Goal: Check status: Check status

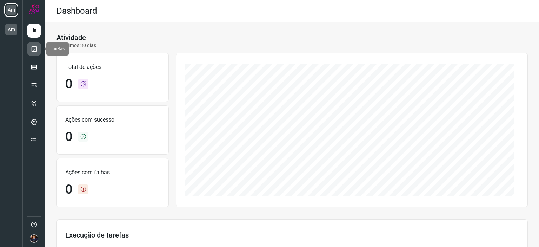
click at [33, 50] on icon at bounding box center [34, 48] width 7 height 7
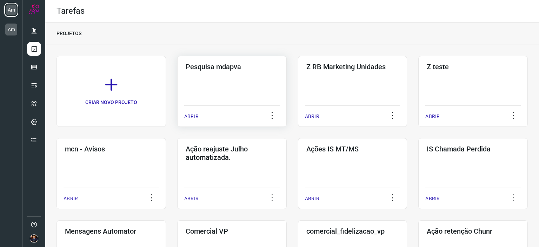
click at [204, 91] on div "Pesquisa mdapva ABRIR" at bounding box center [231, 91] width 109 height 71
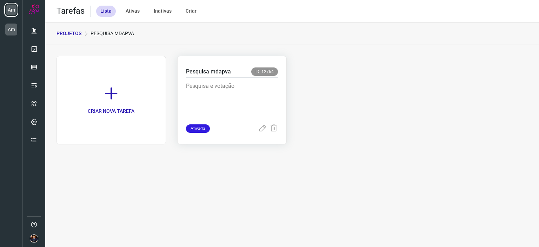
click at [219, 104] on p "Pesquisa e votação" at bounding box center [232, 99] width 92 height 35
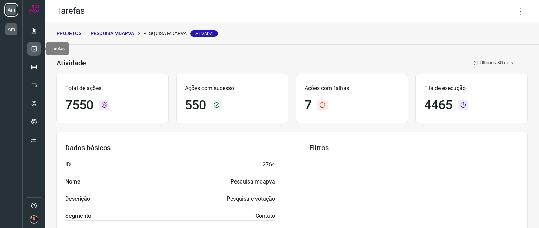
click at [36, 49] on icon at bounding box center [34, 48] width 7 height 7
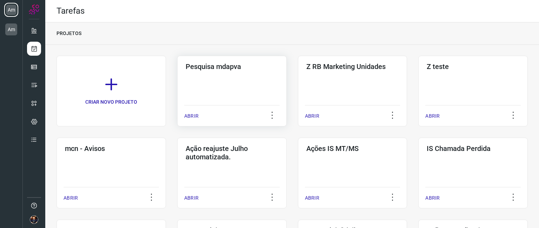
click at [221, 81] on div "Pesquisa mdapva ABRIR" at bounding box center [231, 91] width 109 height 71
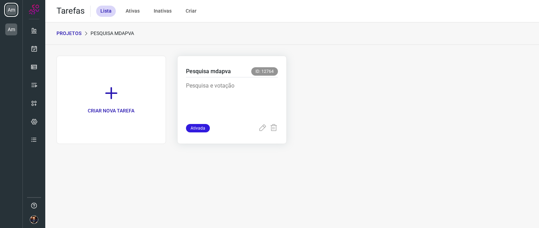
click at [223, 95] on p "Pesquisa e votação" at bounding box center [232, 99] width 92 height 35
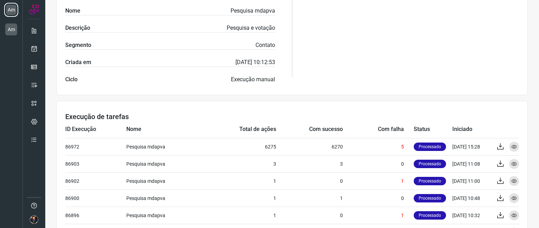
scroll to position [174, 0]
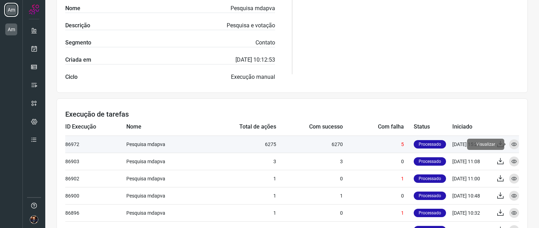
click at [511, 143] on icon at bounding box center [514, 145] width 6 height 6
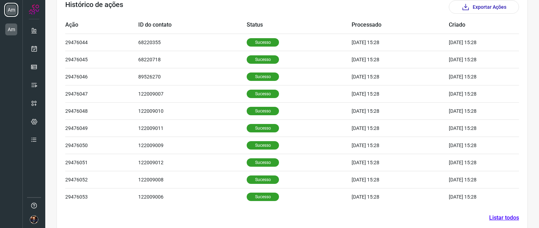
scroll to position [232, 0]
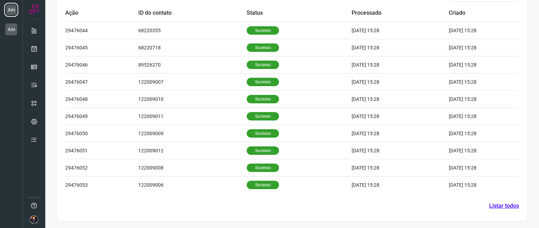
click at [508, 206] on link "Listar todos" at bounding box center [504, 206] width 30 height 8
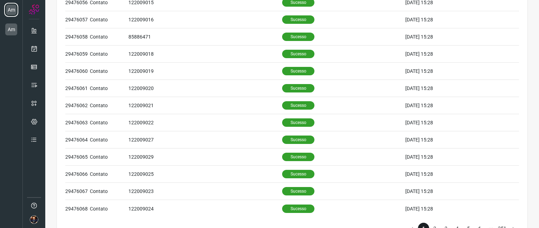
scroll to position [303, 0]
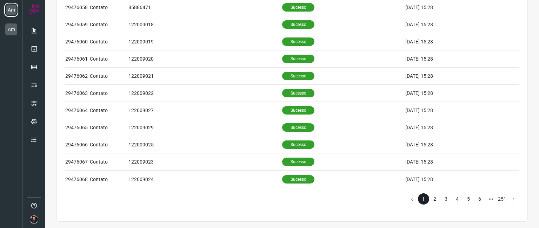
click at [429, 196] on li "2" at bounding box center [434, 199] width 11 height 11
click at [440, 198] on li "3" at bounding box center [445, 199] width 11 height 11
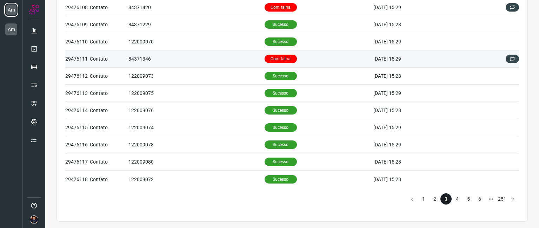
click at [321, 61] on td "Com falha" at bounding box center [319, 59] width 109 height 17
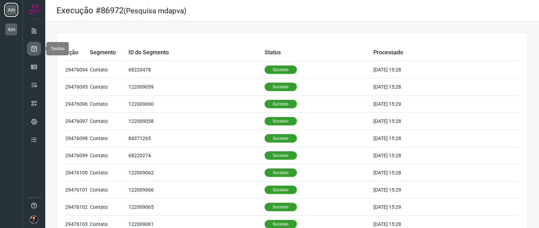
click at [33, 52] on icon at bounding box center [34, 48] width 7 height 7
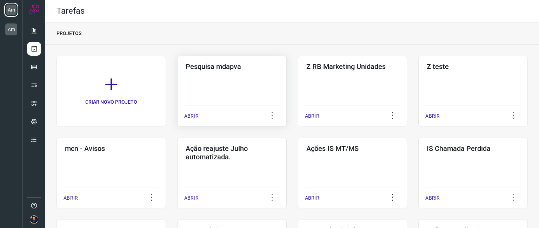
click at [221, 91] on div "Pesquisa mdapva ABRIR" at bounding box center [231, 91] width 109 height 71
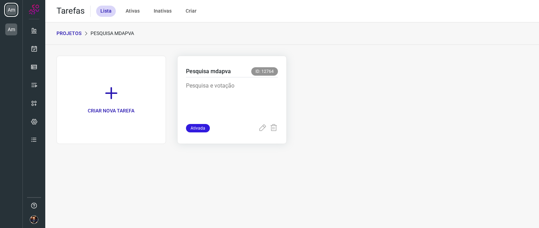
click at [228, 102] on p "Pesquisa e votação" at bounding box center [232, 99] width 92 height 35
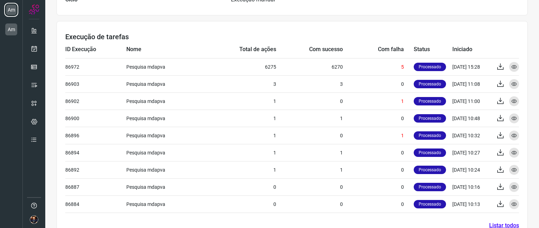
scroll to position [271, 0]
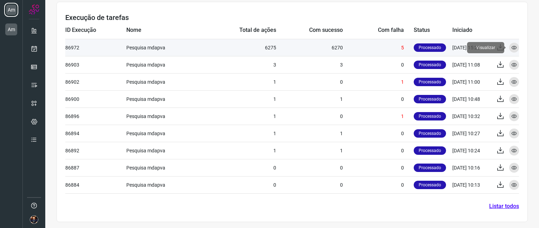
click at [511, 48] on icon at bounding box center [514, 48] width 6 height 6
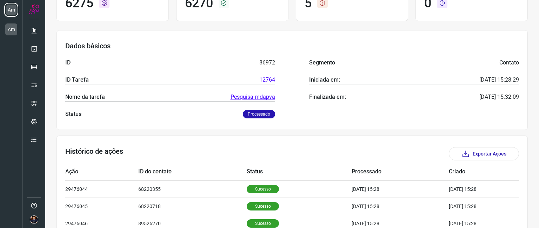
scroll to position [100, 0]
